Goal: Check status: Check status

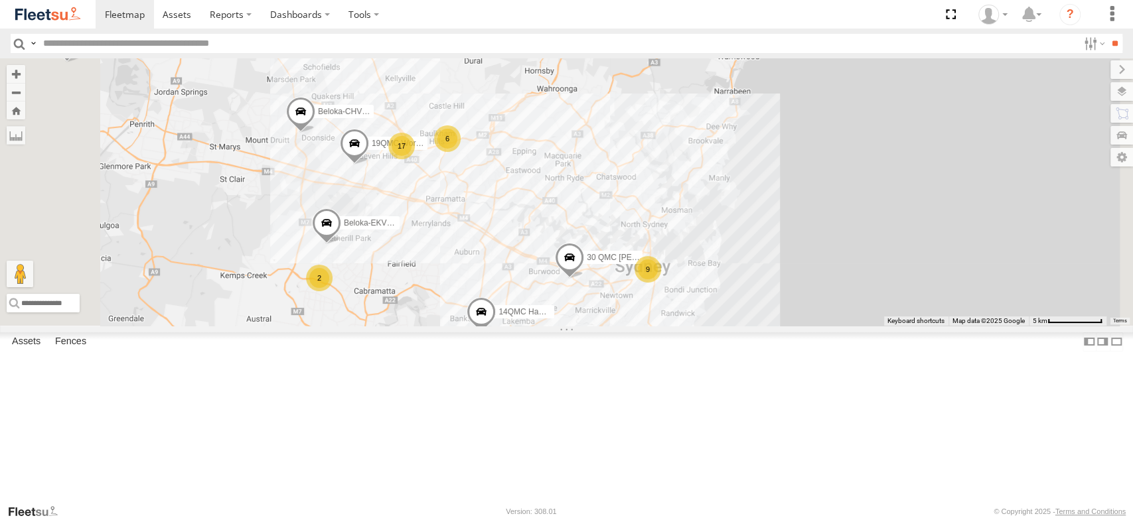
drag, startPoint x: 696, startPoint y: 218, endPoint x: 785, endPoint y: 382, distance: 186.5
click at [813, 325] on div "27QMC 12 QMC [PERSON_NAME] 31 QMC [PERSON_NAME] 23QMC [PERSON_NAME] 13 QMC-Spar…" at bounding box center [566, 191] width 1133 height 267
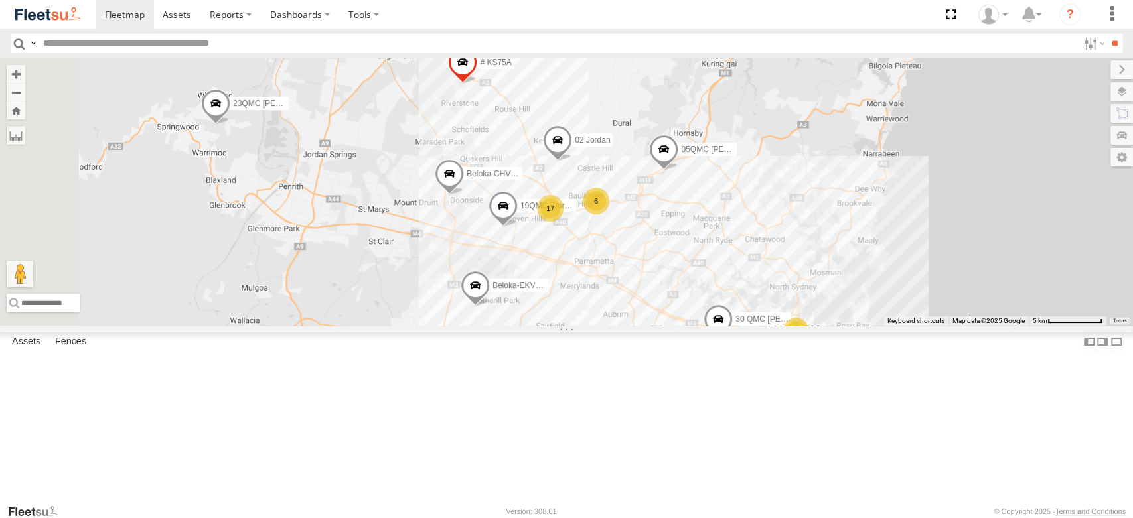
drag, startPoint x: 694, startPoint y: 314, endPoint x: 706, endPoint y: 377, distance: 64.2
click at [549, 290] on span "Beloka-EKV93V" at bounding box center [520, 285] width 57 height 9
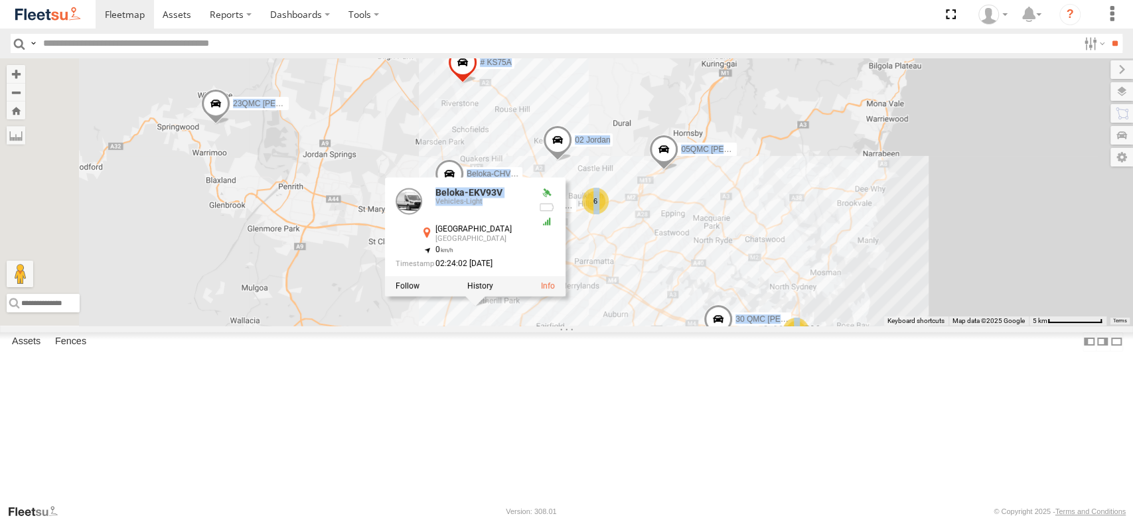
drag, startPoint x: 577, startPoint y: 315, endPoint x: 593, endPoint y: 248, distance: 68.9
click at [593, 248] on div "27QMC 12 QMC [PERSON_NAME] 31 QMC [PERSON_NAME] 23QMC [PERSON_NAME] 13 QMC-Spar…" at bounding box center [566, 191] width 1133 height 267
click at [589, 227] on div "27QMC 12 QMC [PERSON_NAME] 31 QMC [PERSON_NAME] 23QMC [PERSON_NAME] 13 QMC-Spar…" at bounding box center [566, 191] width 1133 height 267
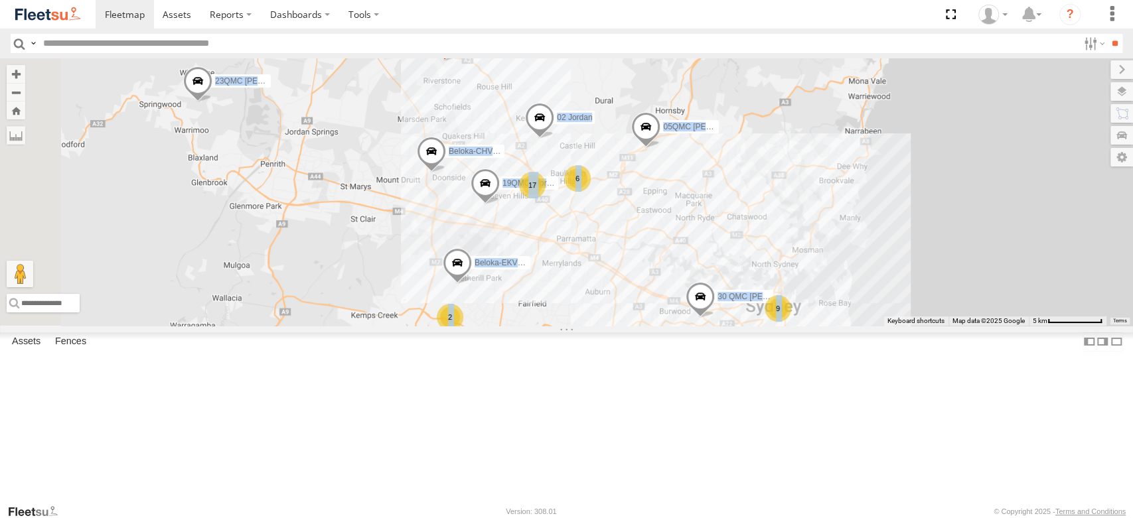
drag, startPoint x: 682, startPoint y: 235, endPoint x: 661, endPoint y: 209, distance: 33.1
click at [661, 209] on div "27QMC 12 QMC [PERSON_NAME] 31 QMC [PERSON_NAME] 23QMC [PERSON_NAME] 13 QMC-Spar…" at bounding box center [566, 191] width 1133 height 267
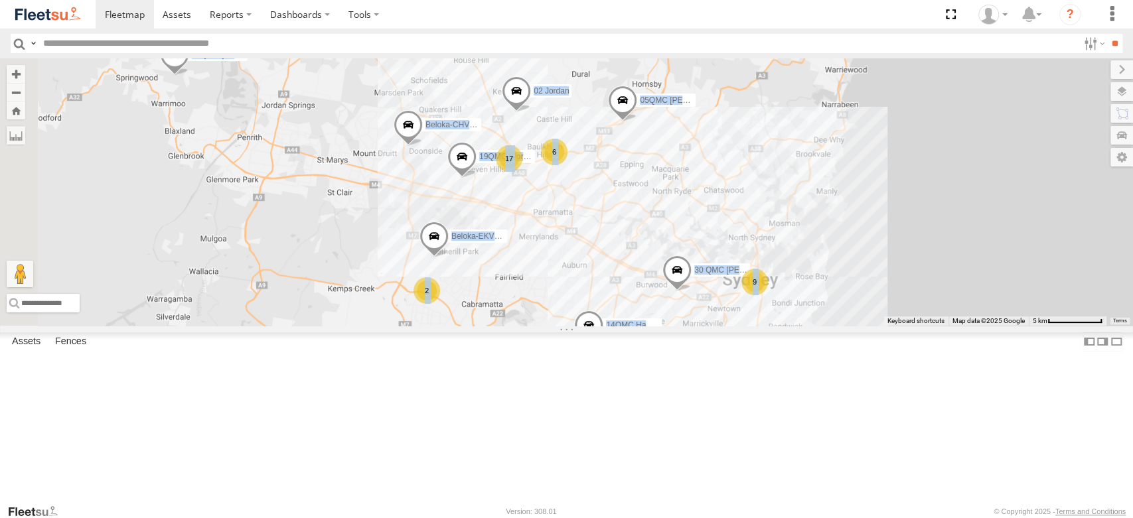
click at [686, 311] on div "27QMC 12 QMC [PERSON_NAME] 31 QMC [PERSON_NAME] 23QMC [PERSON_NAME] 13 QMC-Spar…" at bounding box center [566, 191] width 1133 height 267
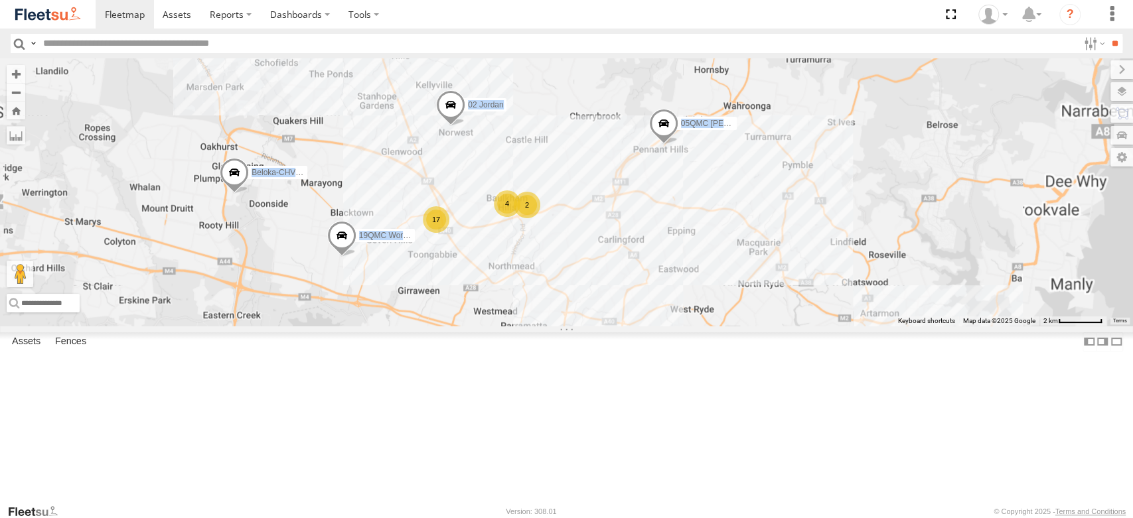
click at [449, 233] on div "17" at bounding box center [436, 219] width 27 height 27
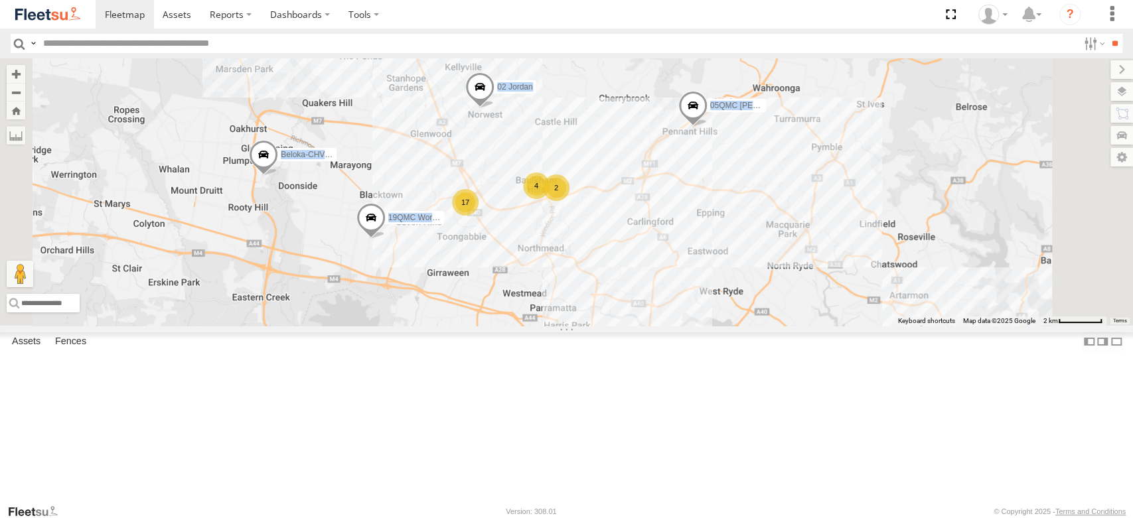
click at [600, 325] on div "27QMC 12 QMC [PERSON_NAME] 31 QMC [PERSON_NAME] 23QMC [PERSON_NAME] 13 QMC-Spar…" at bounding box center [566, 191] width 1133 height 267
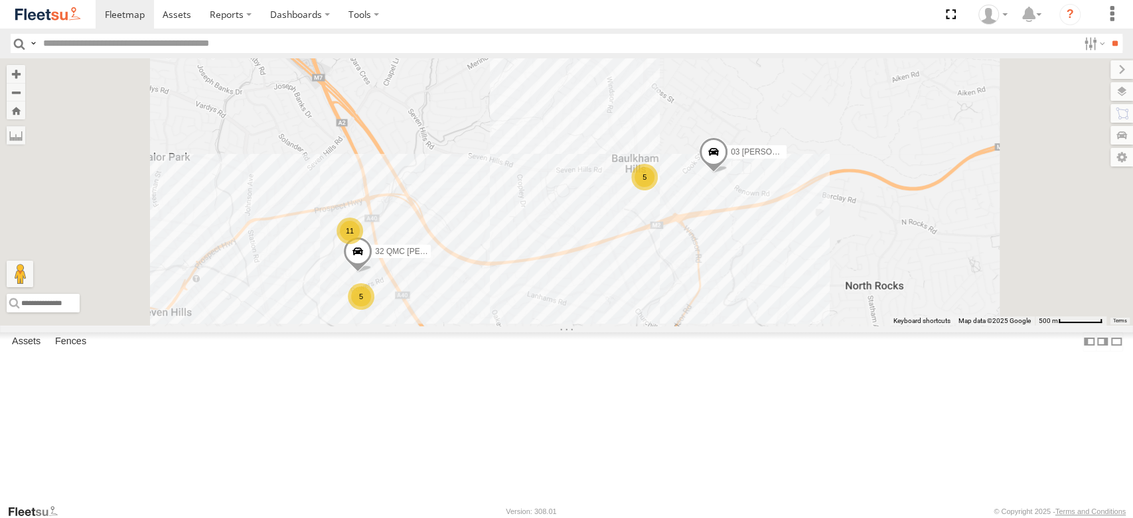
click at [626, 278] on div "27QMC 12 QMC [PERSON_NAME] 31 QMC [PERSON_NAME] 23QMC [PERSON_NAME] 13 QMC-Spar…" at bounding box center [566, 191] width 1133 height 267
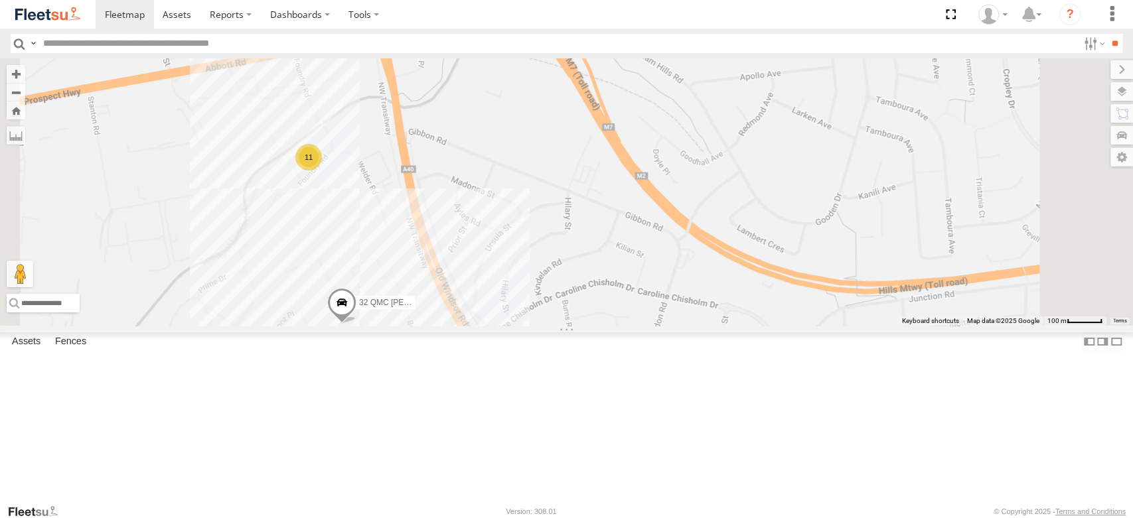
click at [559, 267] on div "27QMC 12 QMC [PERSON_NAME] 31 QMC [PERSON_NAME] 23QMC [PERSON_NAME] 13 QMC-Spar…" at bounding box center [566, 191] width 1133 height 267
